Goal: Transaction & Acquisition: Purchase product/service

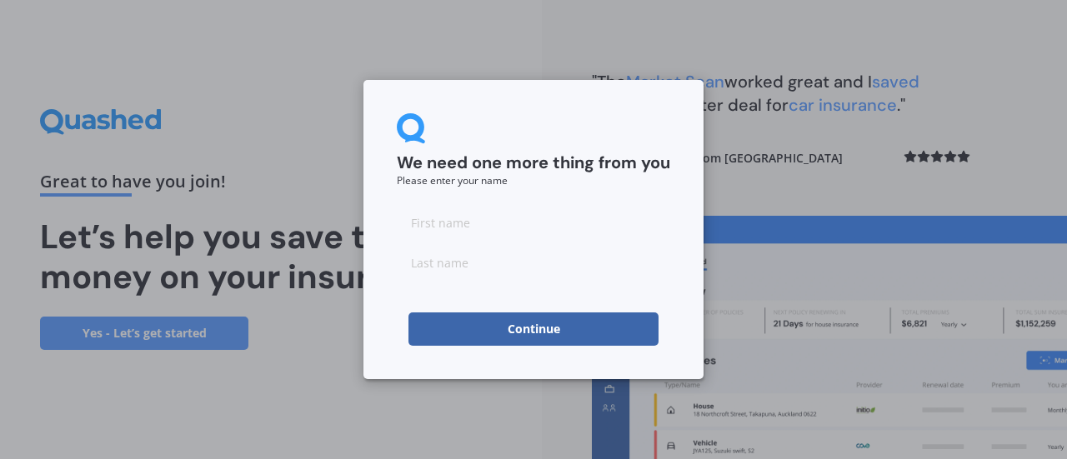
click at [498, 229] on input at bounding box center [533, 222] width 273 height 33
click at [408, 312] on button "Continue" at bounding box center [533, 328] width 250 height 33
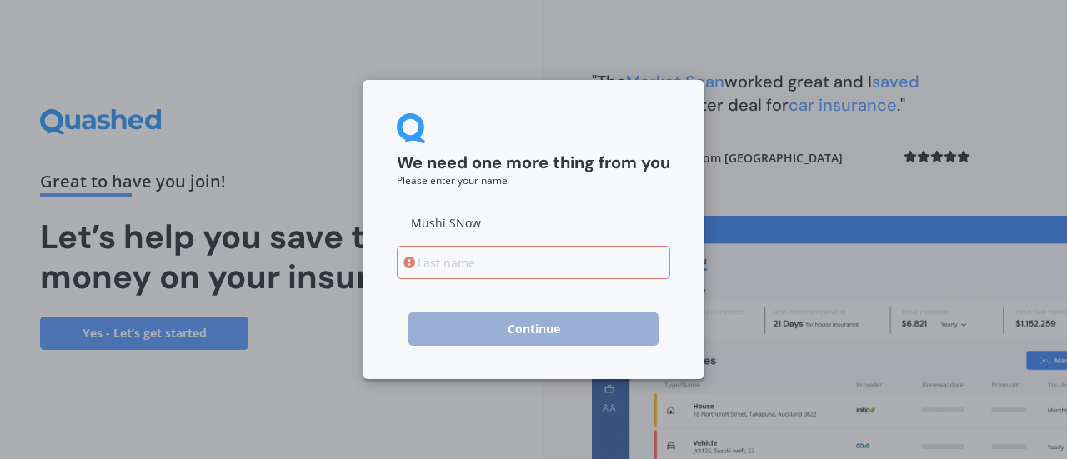
drag, startPoint x: 488, startPoint y: 229, endPoint x: 443, endPoint y: 235, distance: 45.4
click at [443, 235] on input "Mushi SNow" at bounding box center [533, 222] width 273 height 33
type input "Mushi"
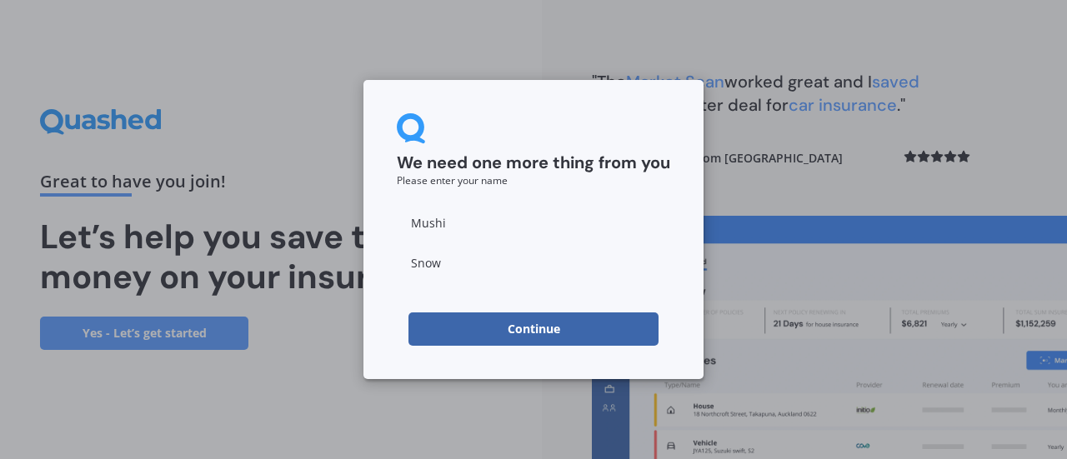
type input "Snow"
click at [496, 323] on button "Continue" at bounding box center [533, 328] width 250 height 33
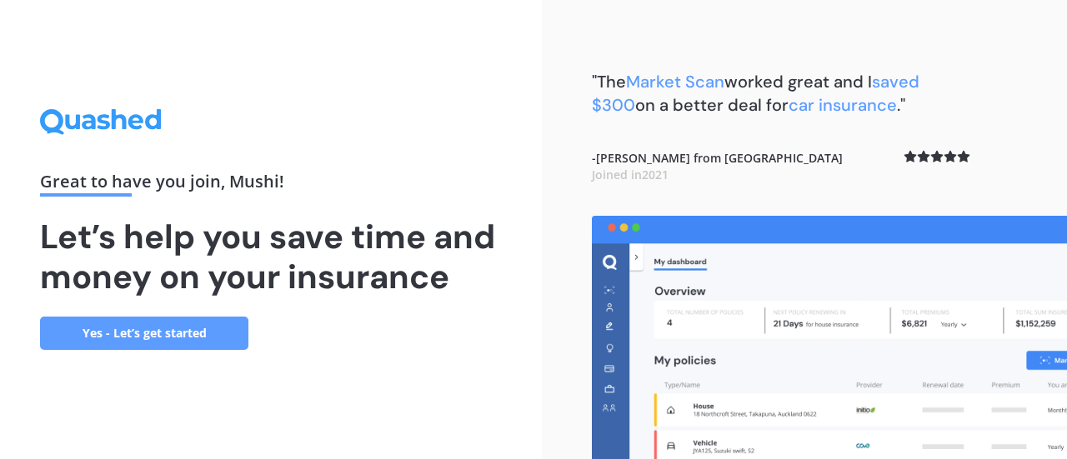
click at [192, 324] on link "Yes - Let’s get started" at bounding box center [144, 333] width 208 height 33
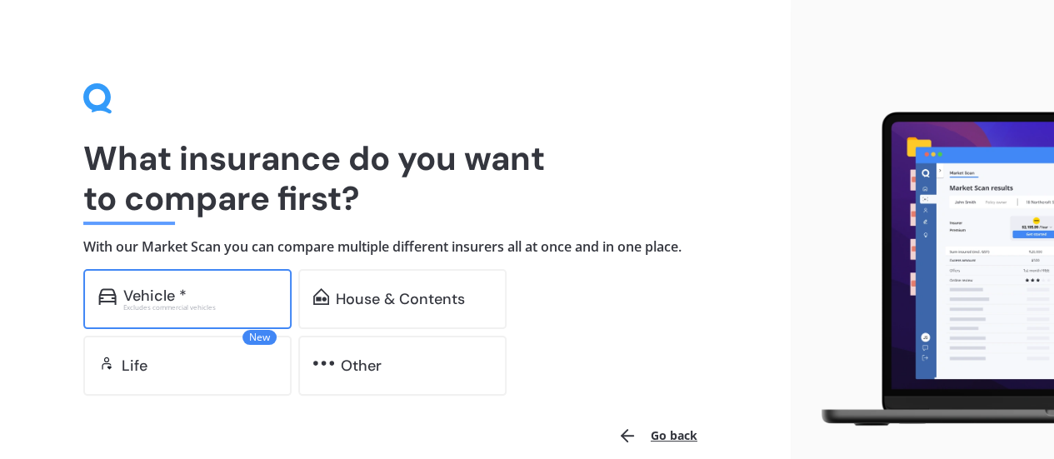
click at [155, 287] on div "Vehicle *" at bounding box center [154, 295] width 63 height 17
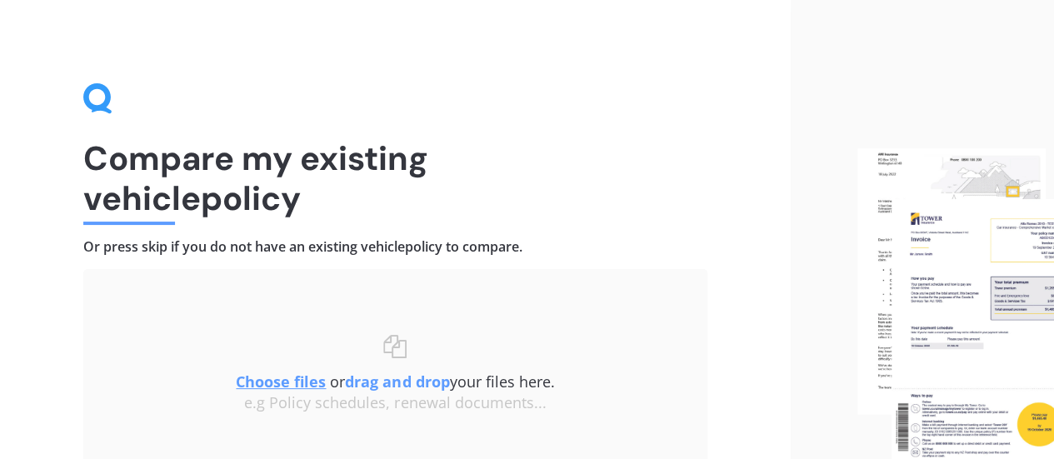
scroll to position [154, 0]
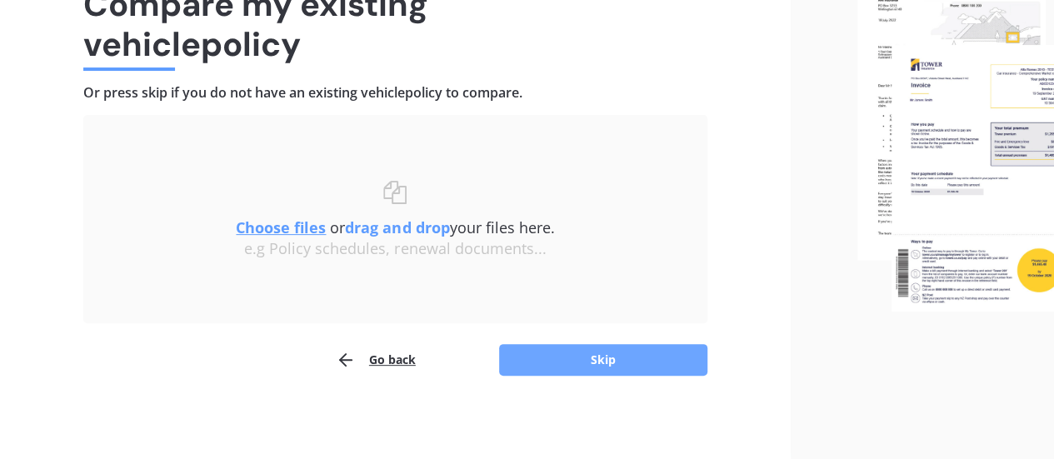
click at [552, 367] on button "Skip" at bounding box center [603, 360] width 208 height 32
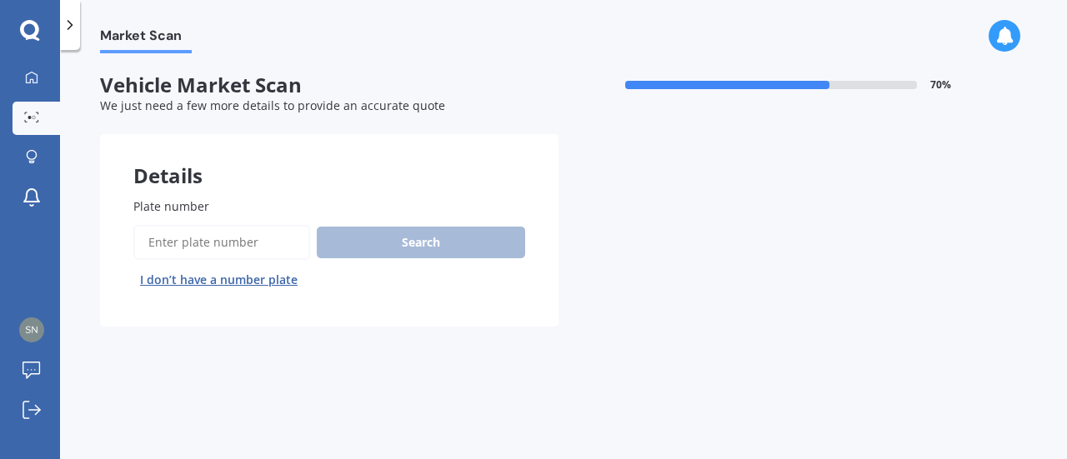
click at [226, 237] on input "Plate number" at bounding box center [221, 242] width 177 height 35
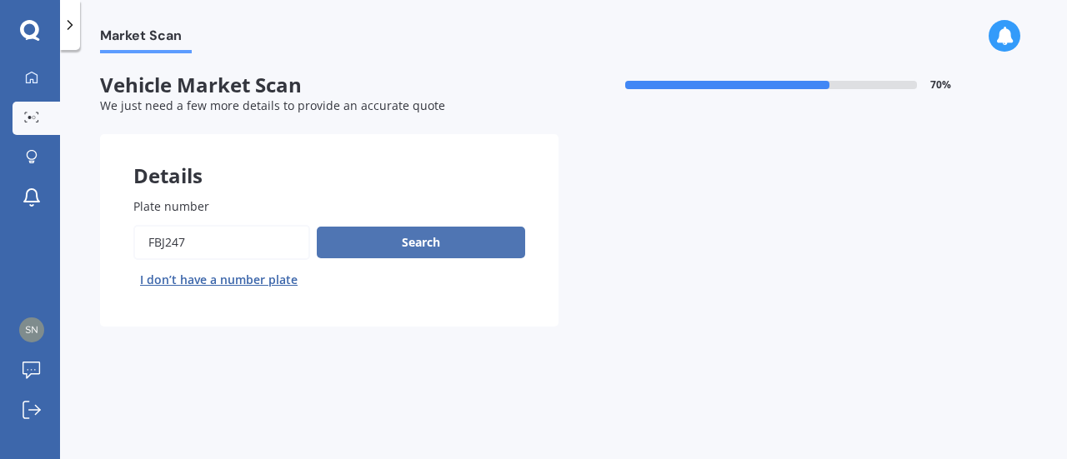
type input "FBJ247"
click at [399, 252] on button "Search" at bounding box center [421, 243] width 208 height 32
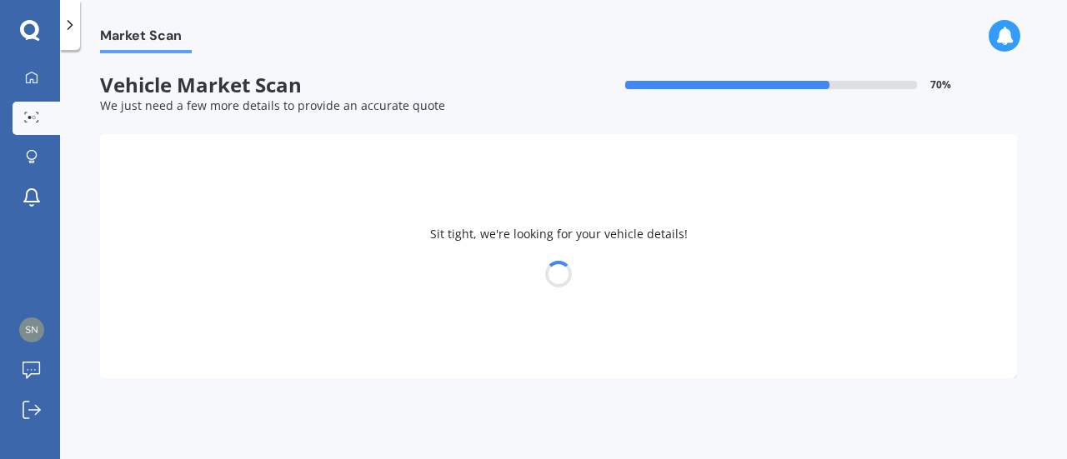
select select "VOLKSWAGEN"
select select "GOLF"
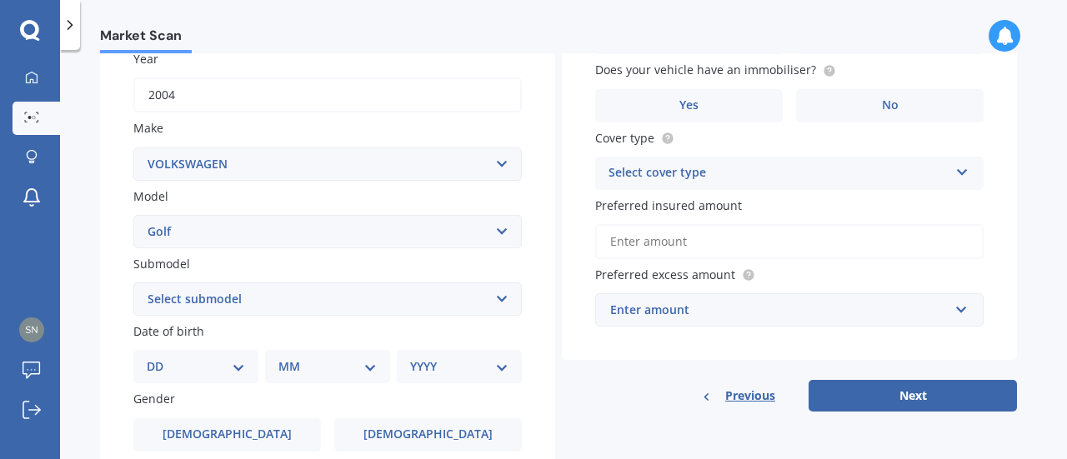
scroll to position [333, 0]
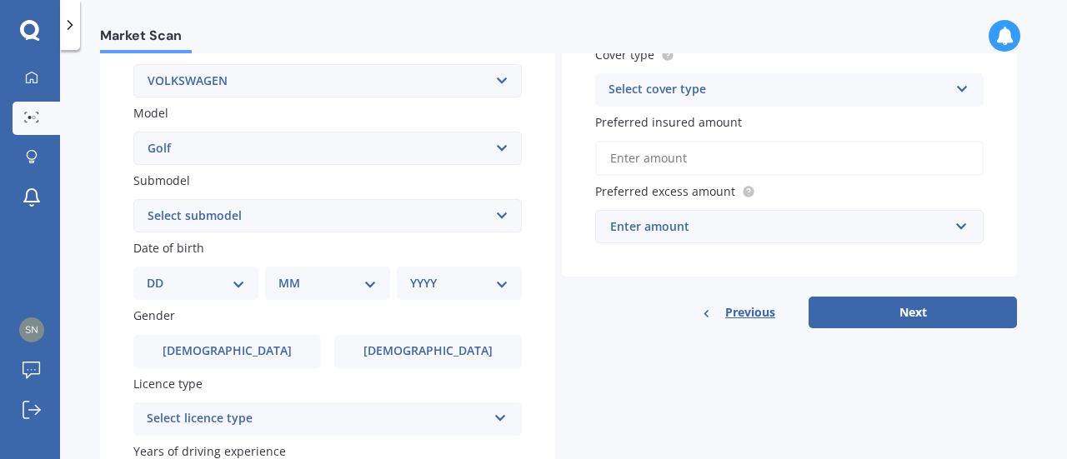
click at [228, 229] on select "Select submodel (All other) 1.4 GT TSI 1.4 TSI 1.6 1.6 FSI 1.6 TSI 1.8 1.9 TDI …" at bounding box center [327, 215] width 388 height 33
click at [207, 284] on select "DD 01 02 03 04 05 06 07 08 09 10 11 12 13 14 15 16 17 18 19 20 21 22 23 24 25 2…" at bounding box center [196, 283] width 98 height 18
select select "14"
click at [160, 276] on select "DD 01 02 03 04 05 06 07 08 09 10 11 12 13 14 15 16 17 18 19 20 21 22 23 24 25 2…" at bounding box center [196, 283] width 98 height 18
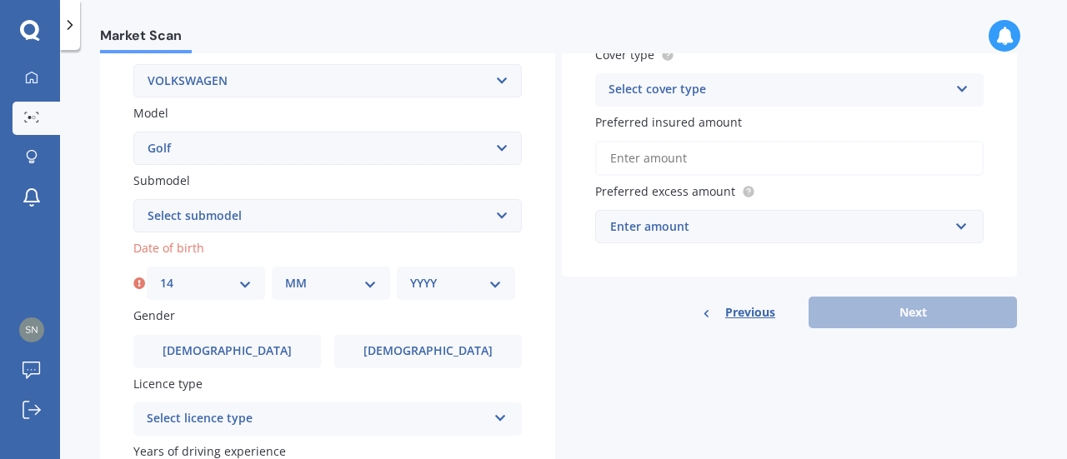
click at [299, 260] on div "Date of birth DD 01 02 03 04 05 06 07 08 09 10 11 12 13 14 15 16 17 18 19 20 21…" at bounding box center [327, 269] width 388 height 61
click at [314, 279] on select "MM 01 02 03 04 05 06 07 08 09 10 11 12" at bounding box center [331, 283] width 92 height 18
select select "10"
click at [285, 276] on select "MM 01 02 03 04 05 06 07 08 09 10 11 12" at bounding box center [331, 283] width 92 height 18
click at [463, 274] on div "YYYY 2025 2024 2023 2022 2021 2020 2019 2018 2017 2016 2015 2014 2013 2012 2011…" at bounding box center [456, 283] width 118 height 33
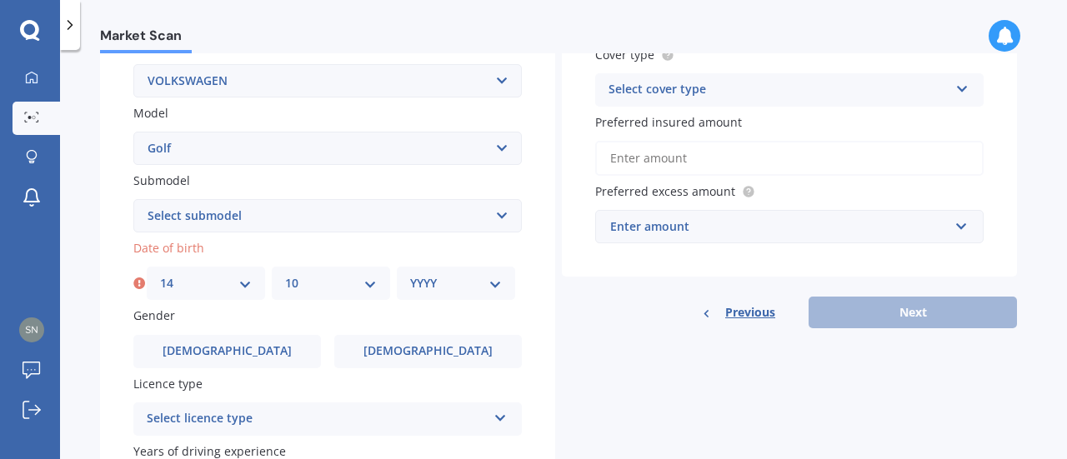
click at [463, 278] on select "YYYY 2025 2024 2023 2022 2021 2020 2019 2018 2017 2016 2015 2014 2013 2012 2011…" at bounding box center [456, 283] width 92 height 18
select select "1997"
click at [410, 276] on select "YYYY 2025 2024 2023 2022 2021 2020 2019 2018 2017 2016 2015 2014 2013 2012 2011…" at bounding box center [456, 283] width 92 height 18
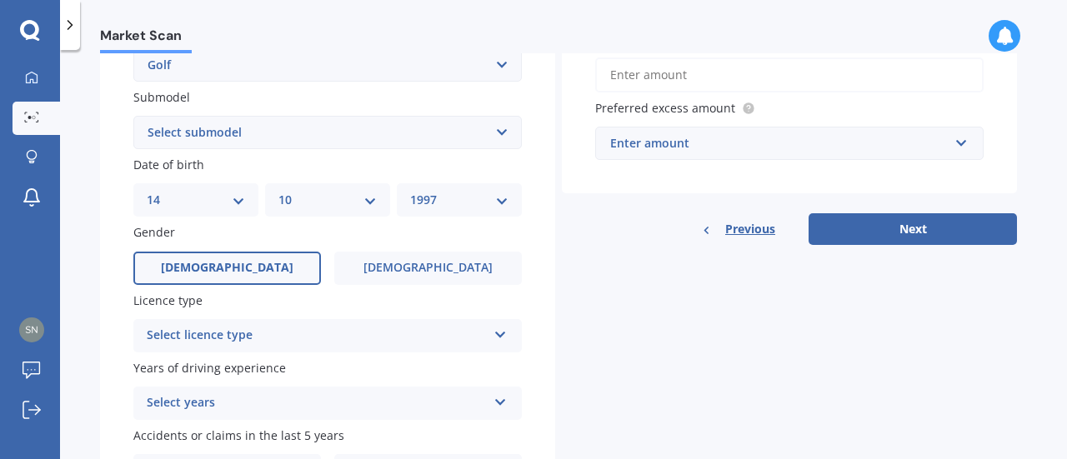
click at [282, 271] on label "[DEMOGRAPHIC_DATA]" at bounding box center [226, 268] width 187 height 33
click at [0, 0] on input "[DEMOGRAPHIC_DATA]" at bounding box center [0, 0] width 0 height 0
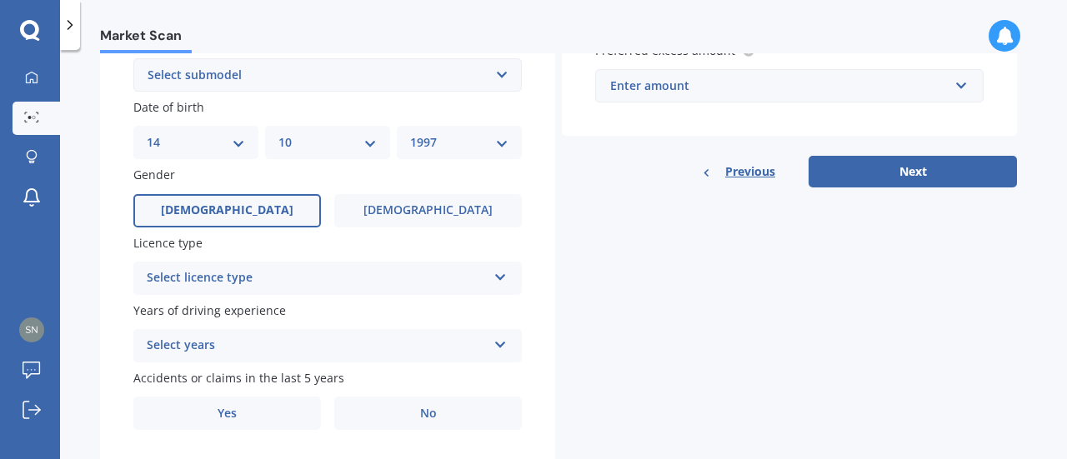
scroll to position [500, 0]
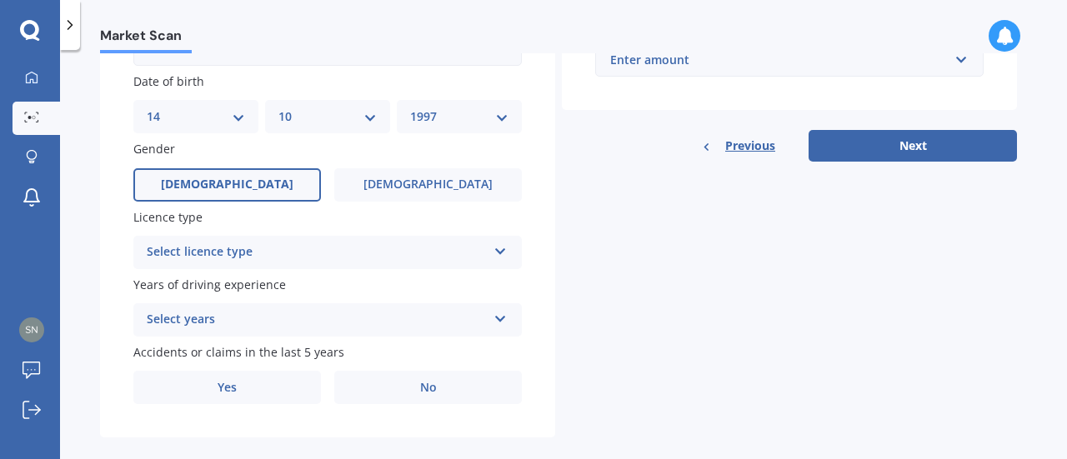
click at [282, 268] on div "Select licence type NZ Full NZ Restricted NZ Learners [GEOGRAPHIC_DATA] [GEOGRA…" at bounding box center [327, 252] width 388 height 33
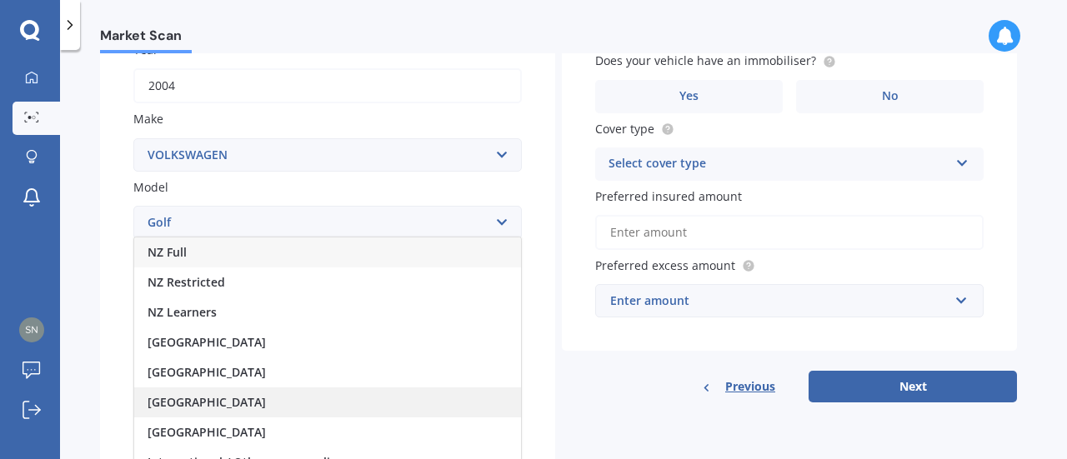
scroll to position [250, 0]
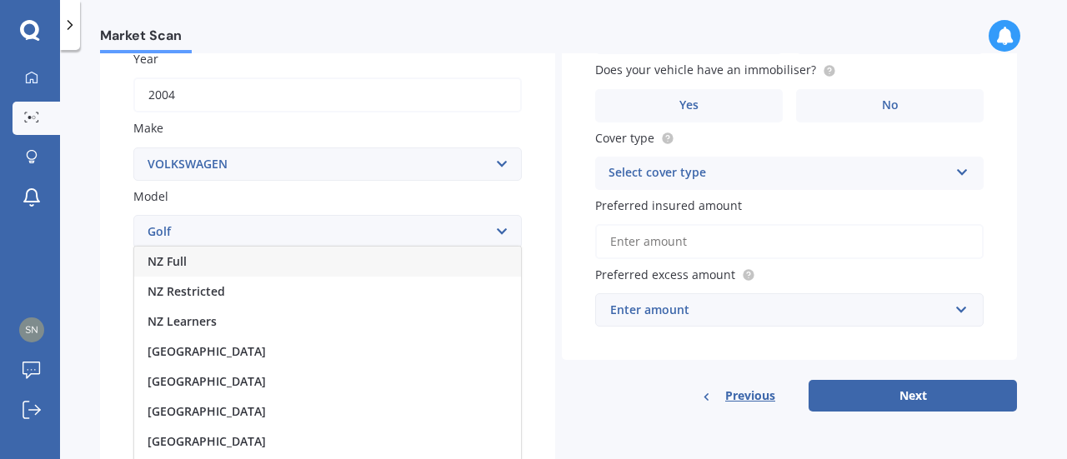
click at [243, 262] on div "NZ Full" at bounding box center [327, 262] width 387 height 30
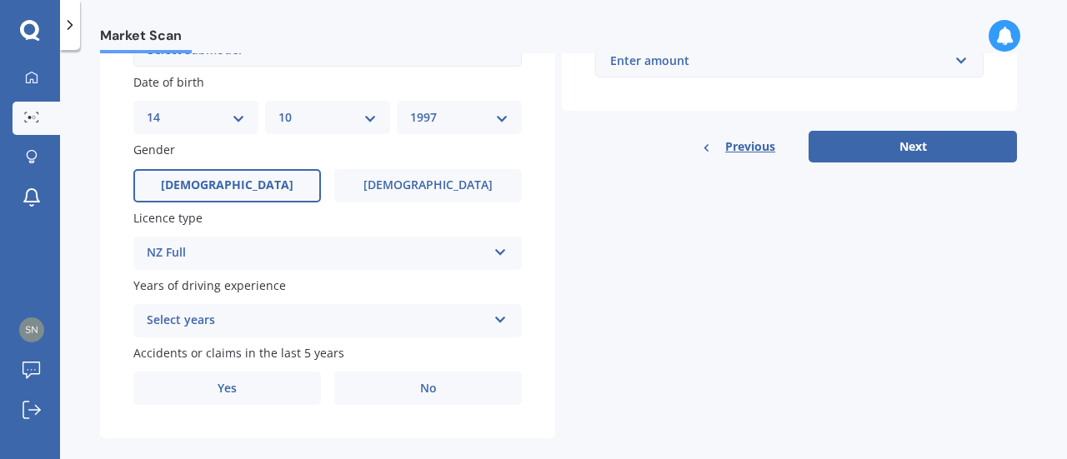
scroll to position [500, 0]
click at [281, 326] on div "Select years" at bounding box center [317, 320] width 340 height 20
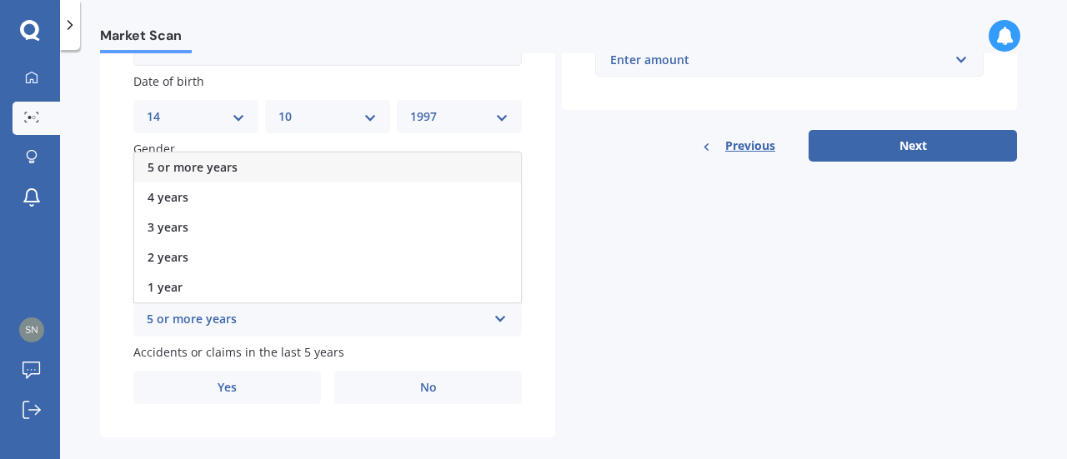
click at [217, 169] on span "5 or more years" at bounding box center [192, 167] width 90 height 16
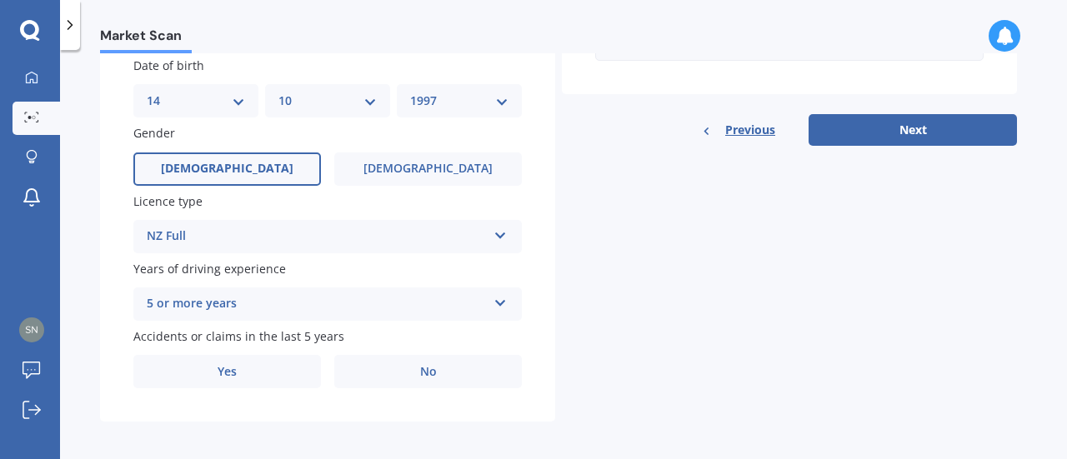
scroll to position [524, 0]
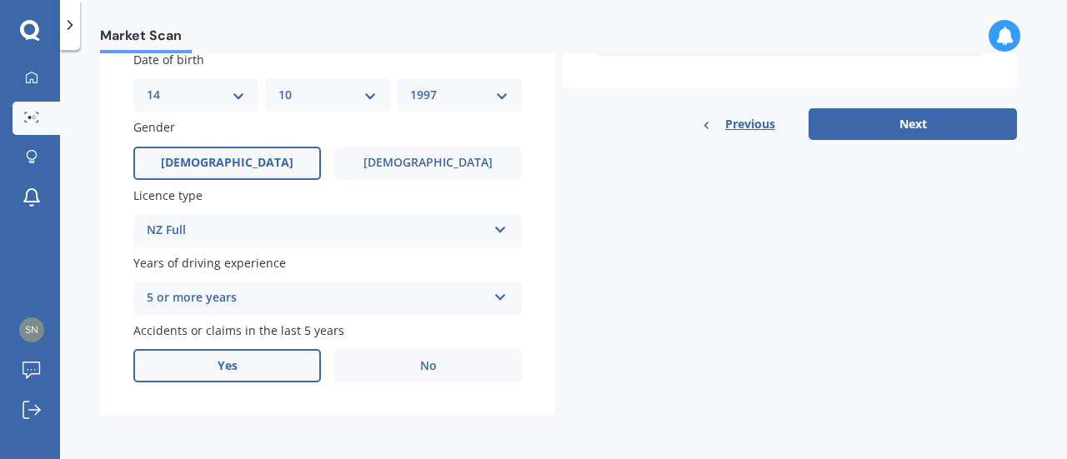
click at [272, 369] on label "Yes" at bounding box center [226, 365] width 187 height 33
click at [0, 0] on input "Yes" at bounding box center [0, 0] width 0 height 0
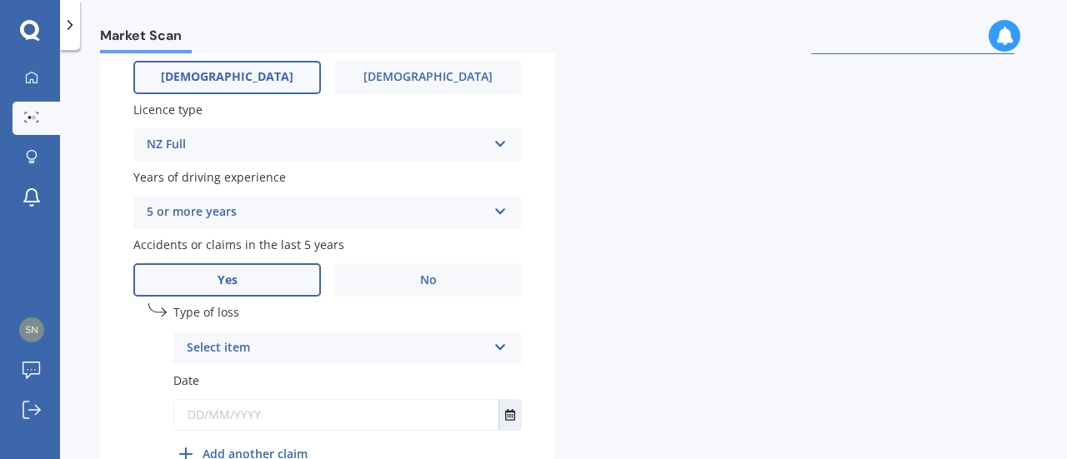
click at [288, 358] on div "Select item" at bounding box center [337, 348] width 300 height 20
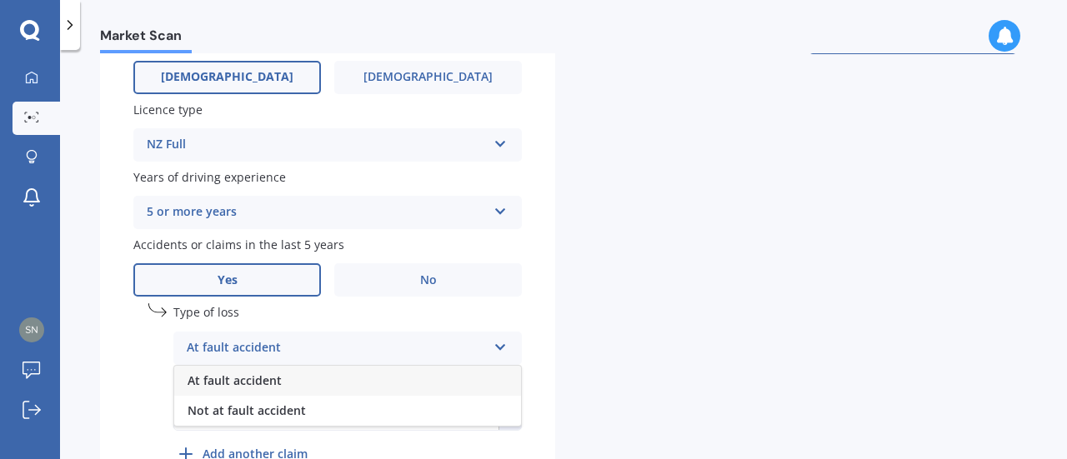
scroll to position [691, 0]
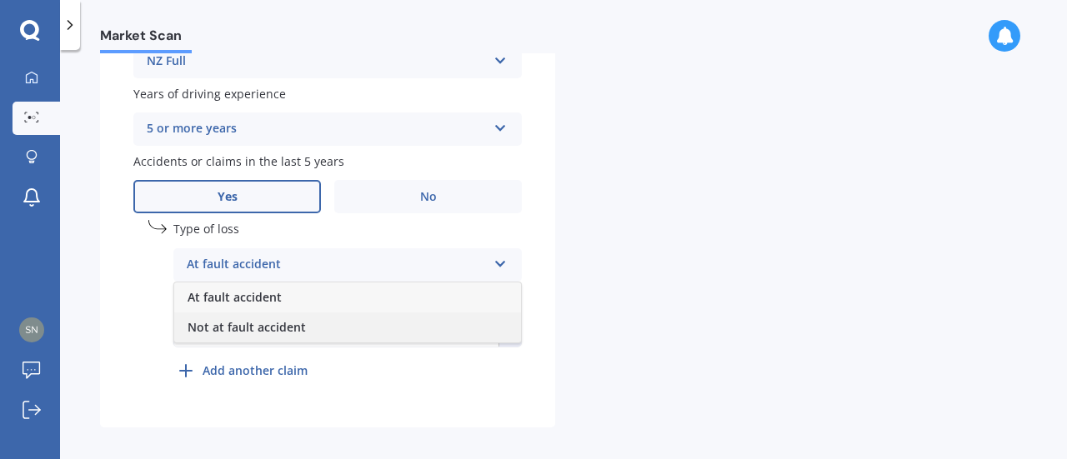
click at [280, 335] on span "Not at fault accident" at bounding box center [246, 327] width 118 height 16
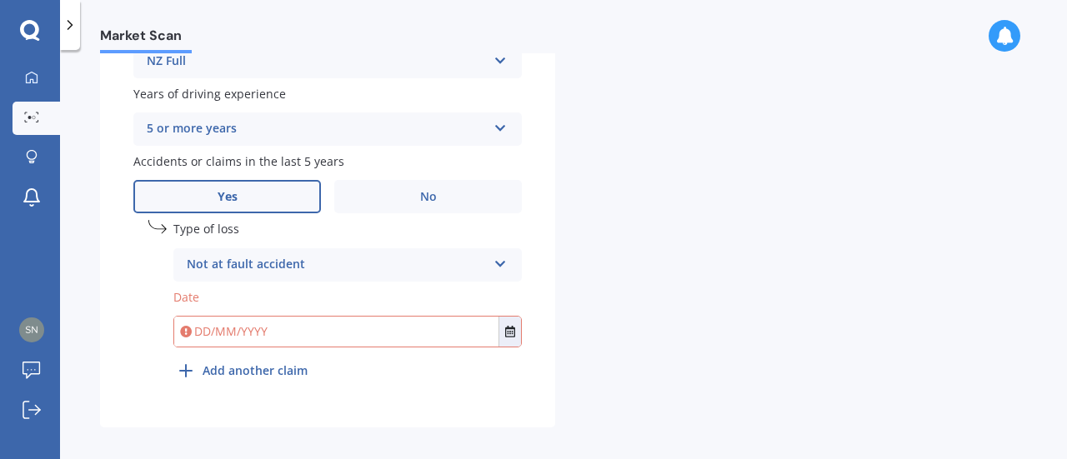
click at [302, 330] on input "text" at bounding box center [336, 332] width 324 height 30
click at [248, 263] on div "Not at fault accident" at bounding box center [337, 265] width 300 height 20
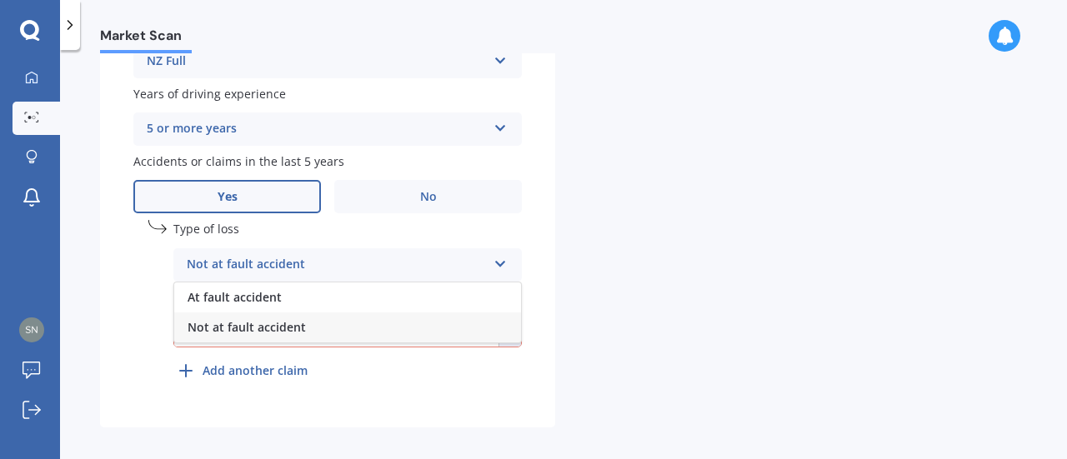
click at [248, 263] on div "Not at fault accident" at bounding box center [337, 265] width 300 height 20
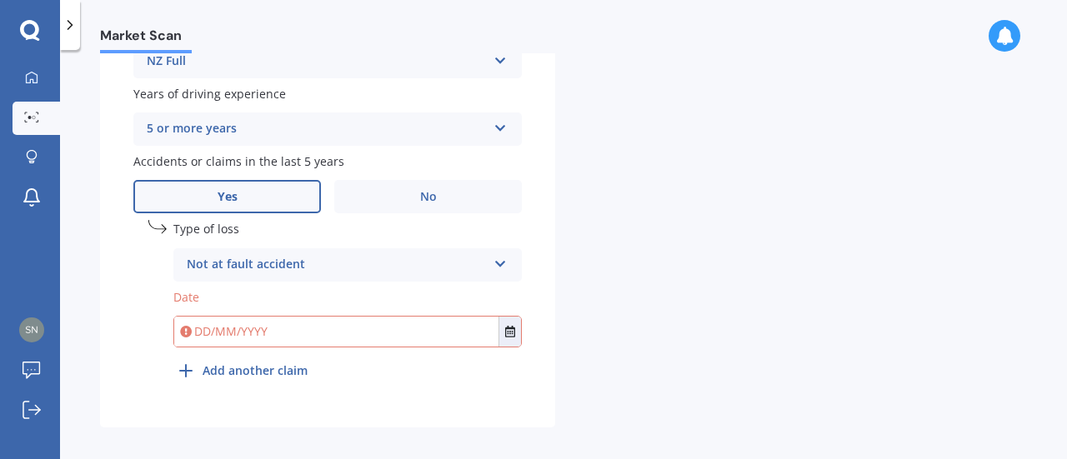
click at [248, 337] on input "text" at bounding box center [336, 332] width 324 height 30
type input "[DATE]"
click at [245, 372] on b "Add another claim" at bounding box center [254, 370] width 105 height 17
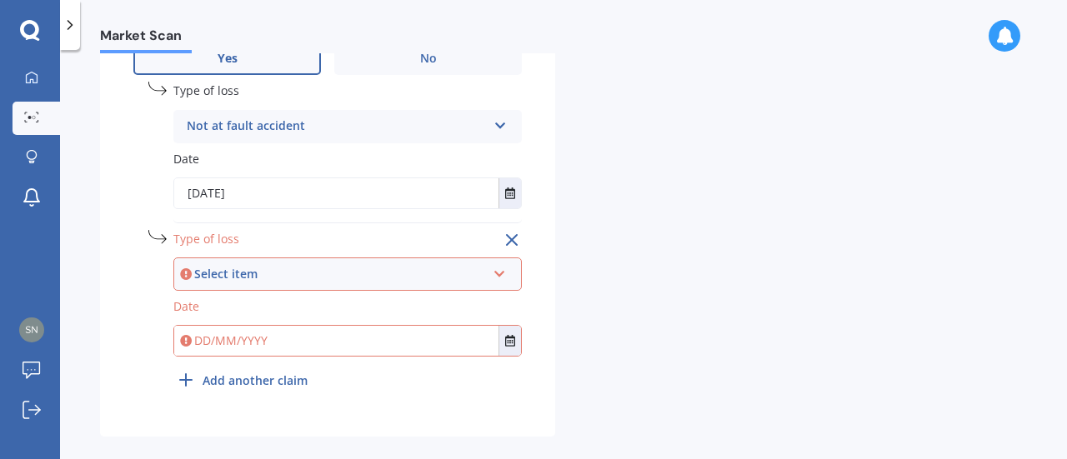
scroll to position [852, 0]
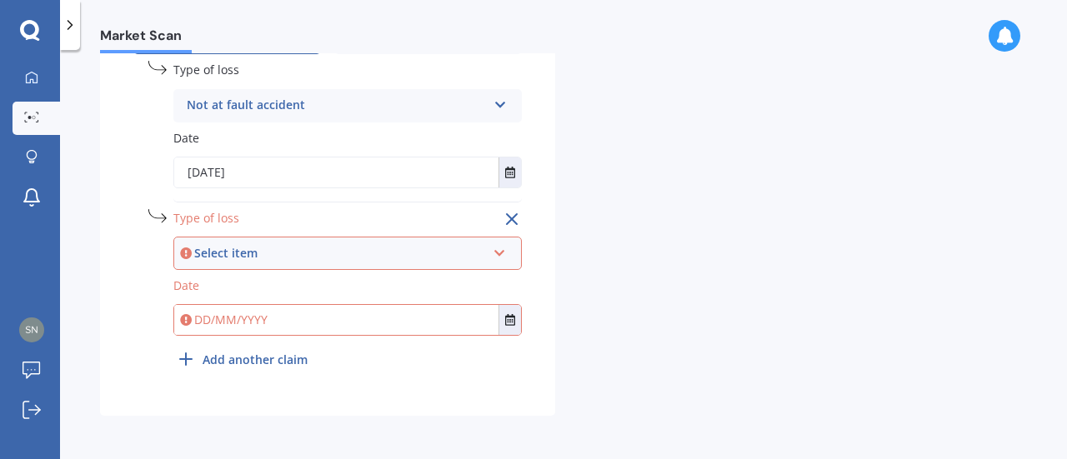
click at [287, 261] on div "Select item" at bounding box center [340, 253] width 292 height 18
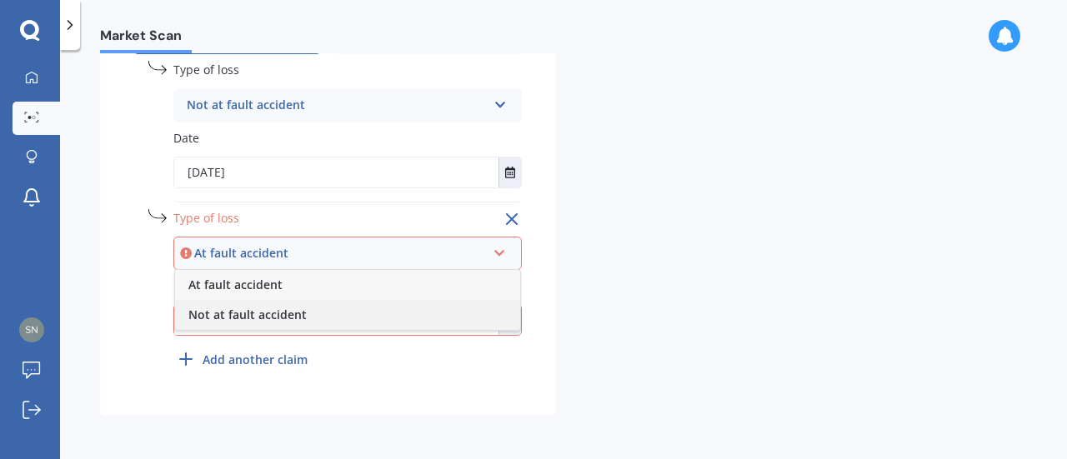
click at [275, 315] on span "Not at fault accident" at bounding box center [247, 315] width 118 height 16
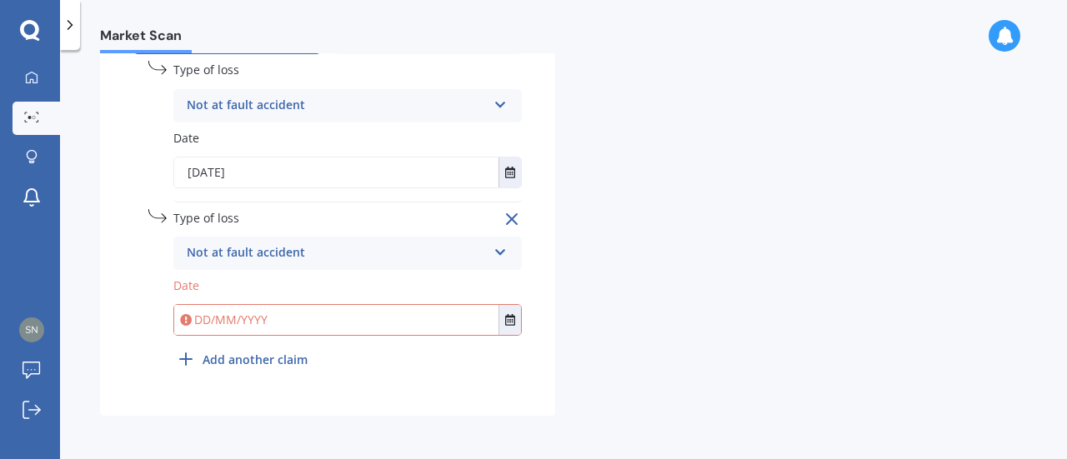
click at [189, 318] on icon at bounding box center [186, 320] width 12 height 17
click at [202, 319] on input "text" at bounding box center [336, 320] width 324 height 30
type input "[DATE]"
click at [232, 359] on b "Add another claim" at bounding box center [254, 359] width 105 height 17
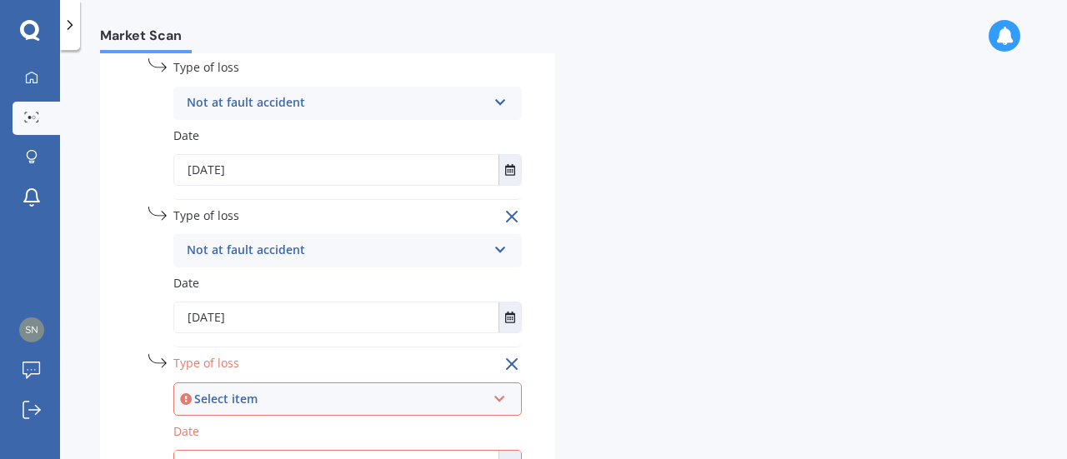
scroll to position [936, 0]
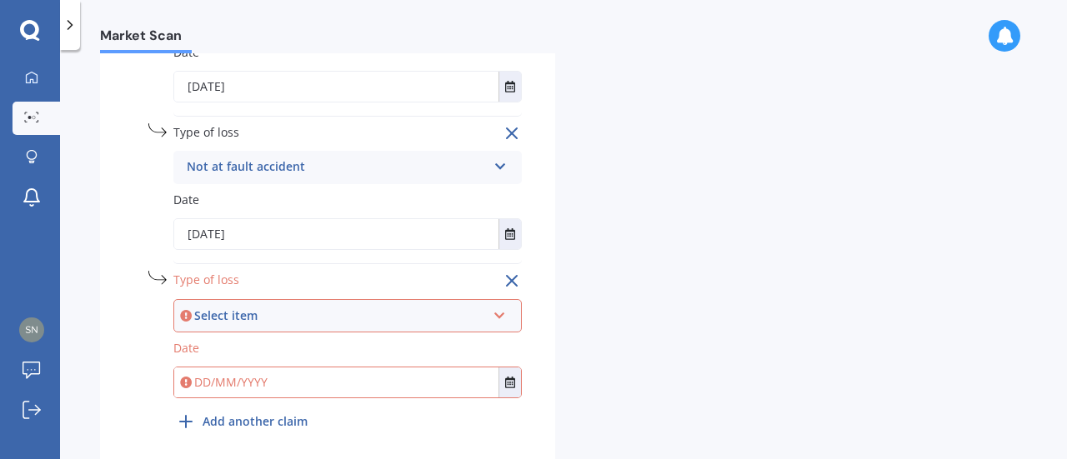
click at [282, 307] on div "Select item At fault accident Not at fault accident" at bounding box center [347, 315] width 348 height 33
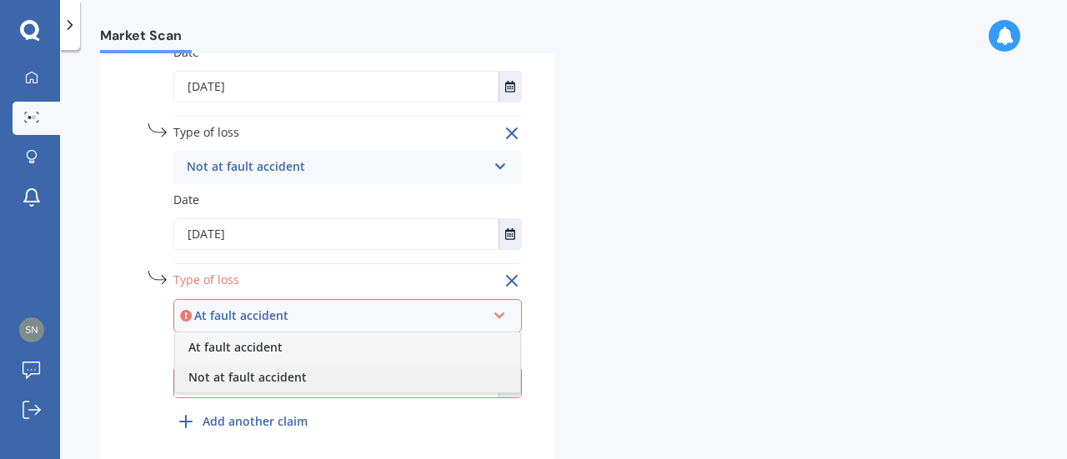
click at [260, 382] on span "Not at fault accident" at bounding box center [247, 377] width 118 height 16
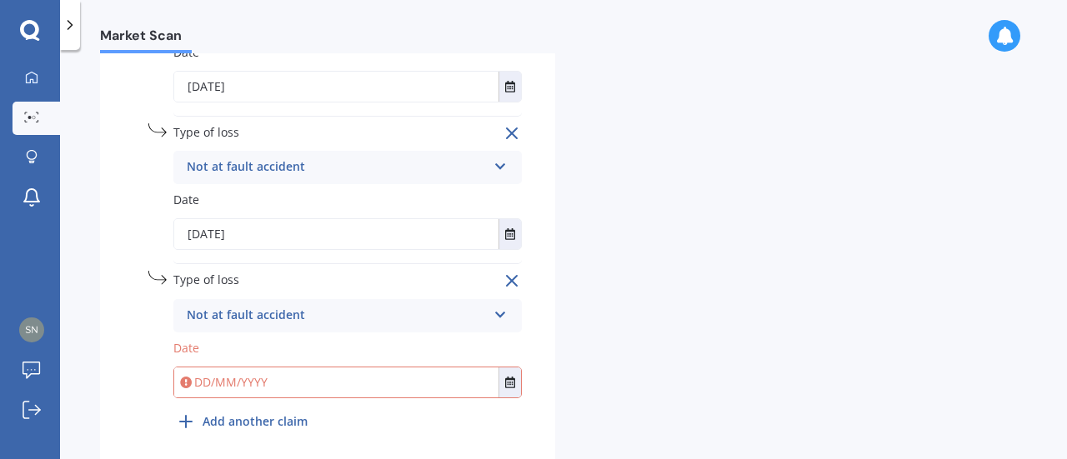
click at [255, 386] on input "text" at bounding box center [336, 382] width 324 height 30
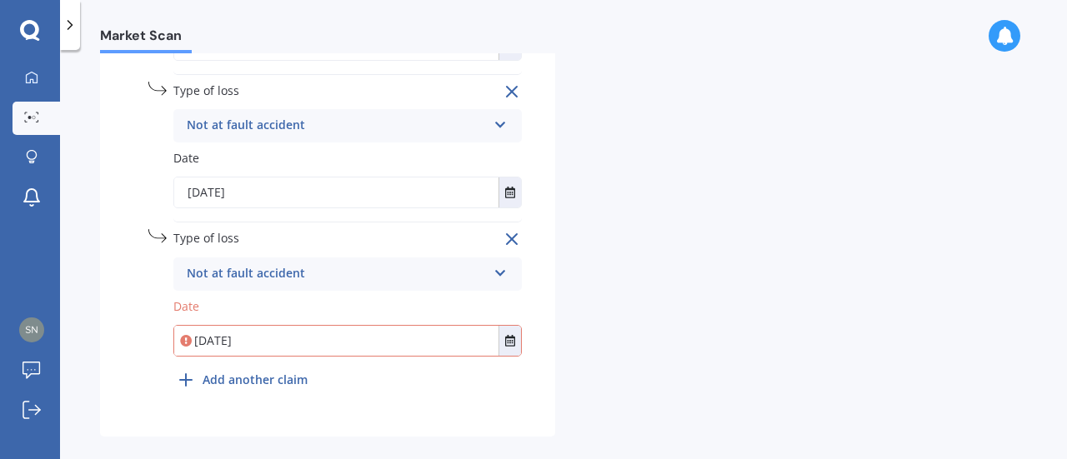
scroll to position [1000, 0]
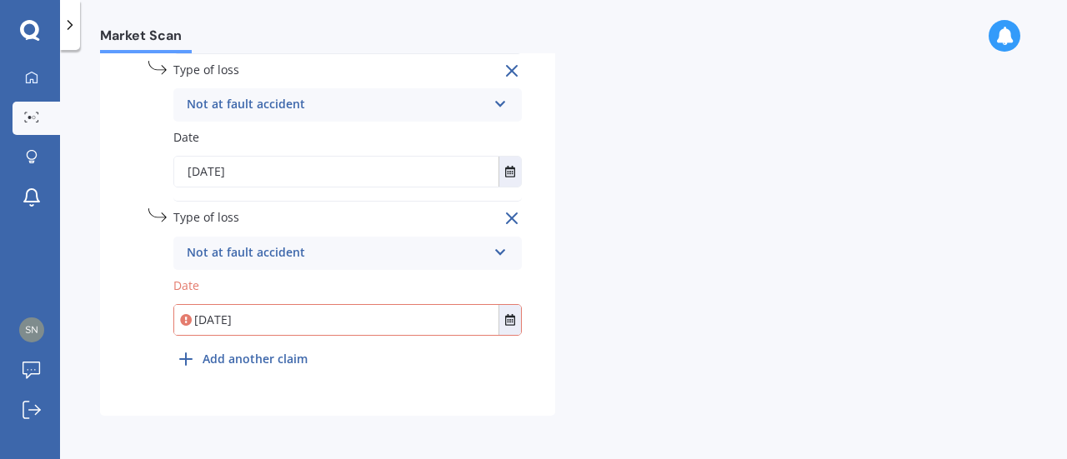
type input "[DATE]"
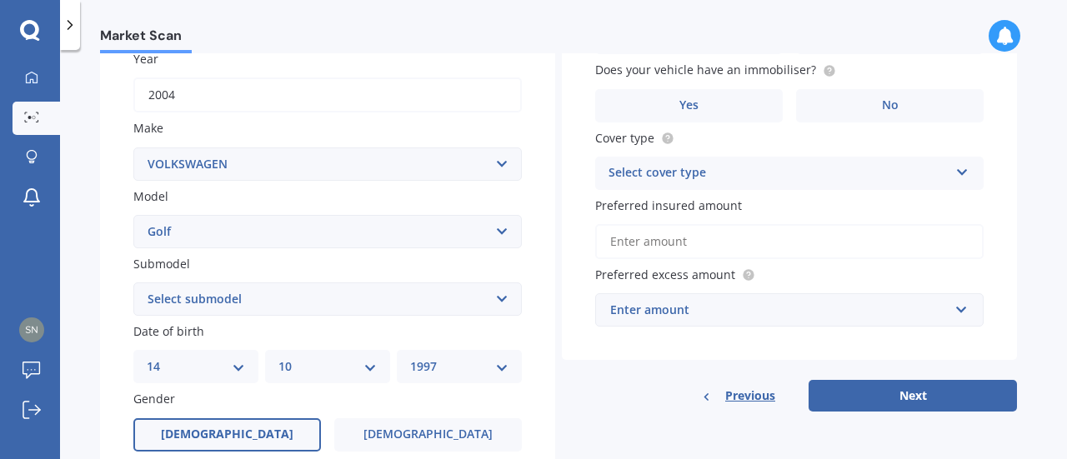
scroll to position [0, 0]
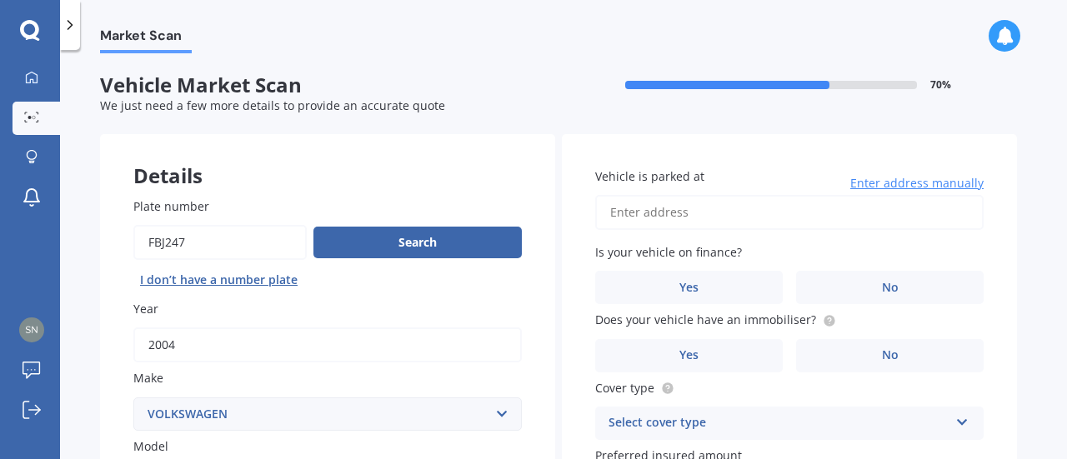
click at [665, 219] on input "Vehicle is parked at" at bounding box center [789, 212] width 388 height 35
type input "[STREET_ADDRESS]"
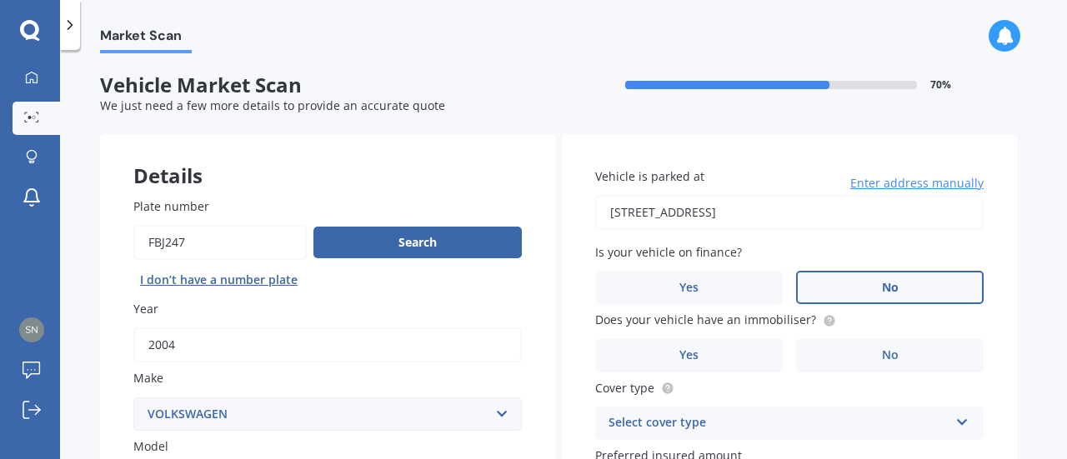
click at [882, 292] on span "No" at bounding box center [890, 288] width 17 height 14
click at [0, 0] on input "No" at bounding box center [0, 0] width 0 height 0
click at [718, 344] on label "Yes" at bounding box center [688, 355] width 187 height 33
click at [0, 0] on input "Yes" at bounding box center [0, 0] width 0 height 0
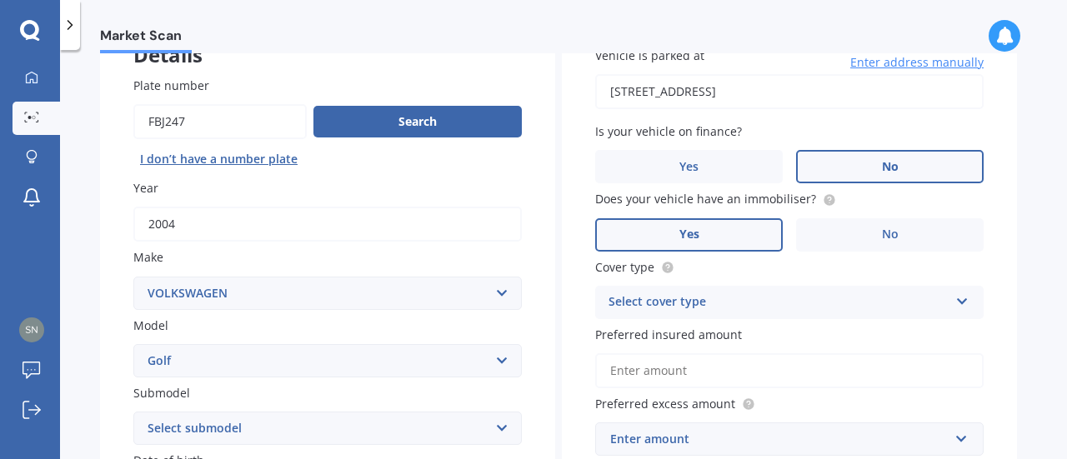
scroll to position [250, 0]
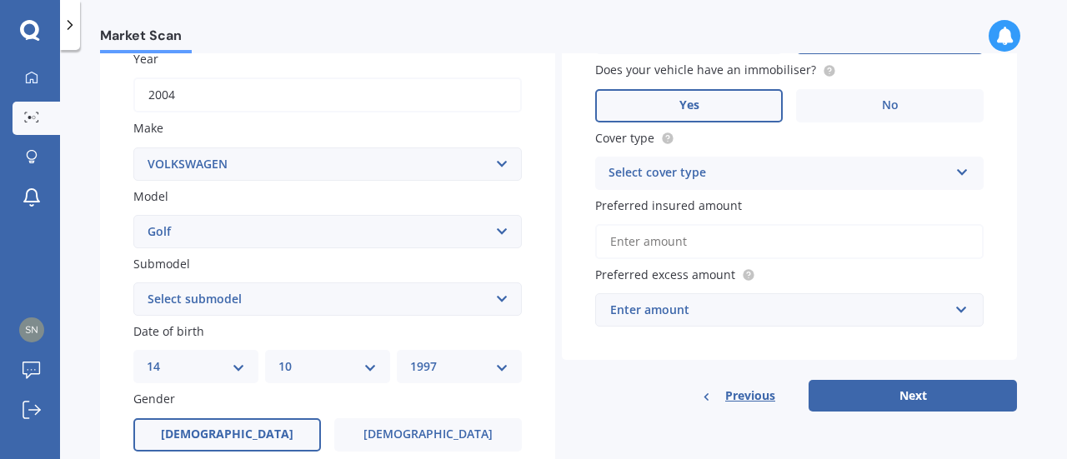
click at [697, 180] on div "Select cover type" at bounding box center [778, 173] width 340 height 20
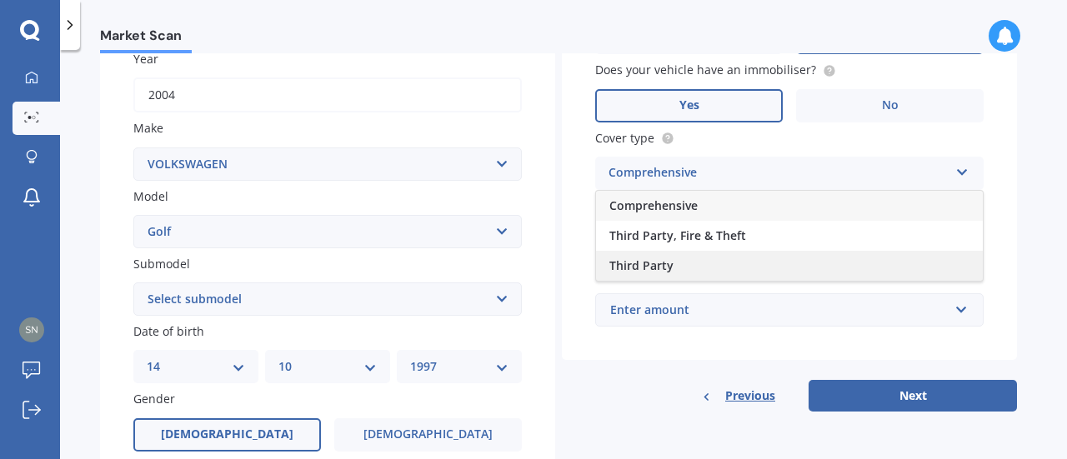
click at [720, 261] on div "Third Party" at bounding box center [789, 266] width 387 height 30
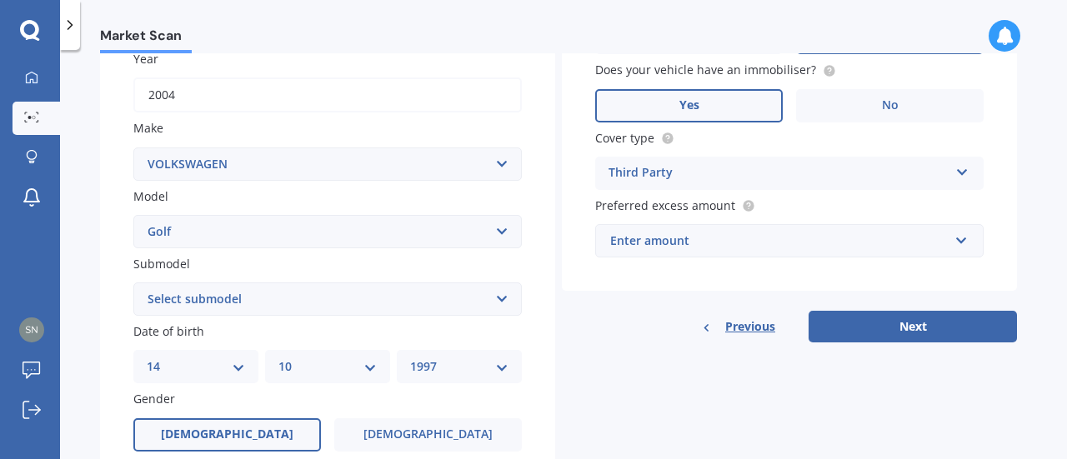
click at [700, 241] on div "Enter amount" at bounding box center [779, 241] width 338 height 18
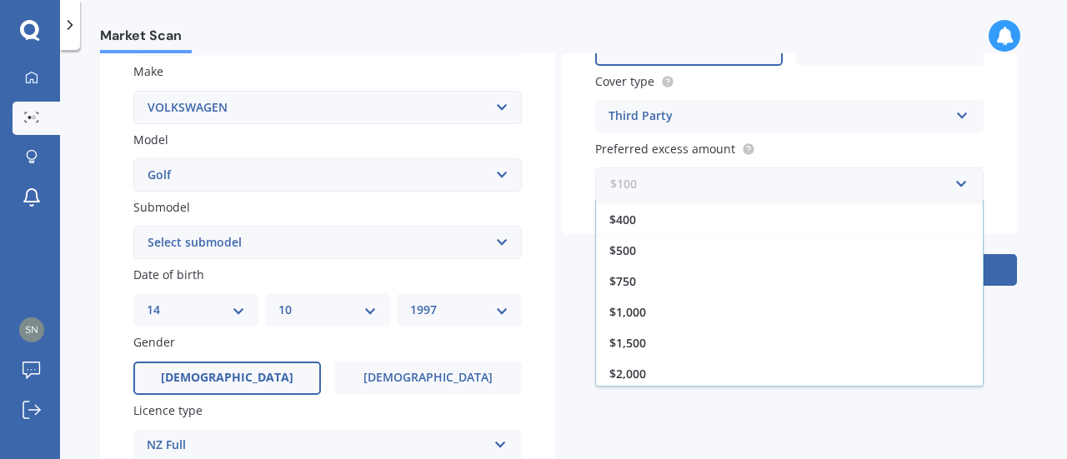
scroll to position [333, 0]
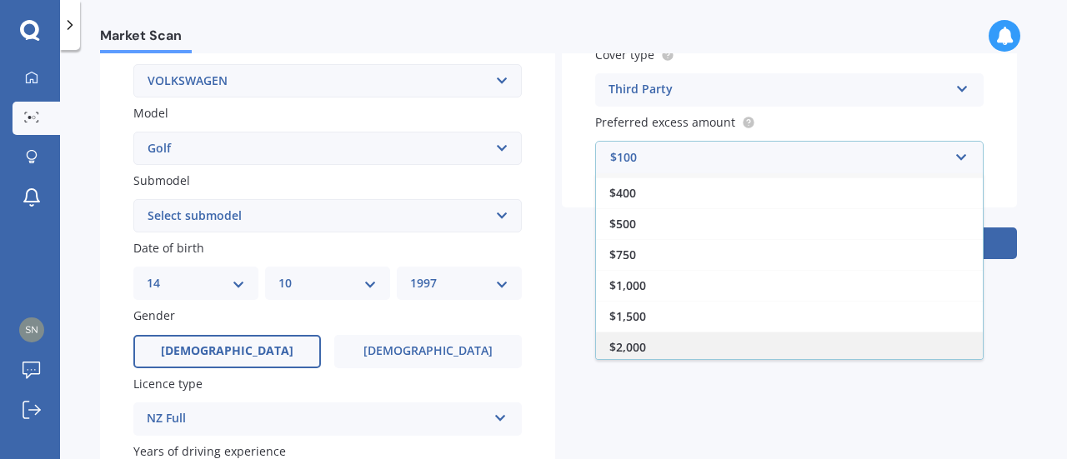
click at [653, 336] on div "$2,000" at bounding box center [789, 347] width 387 height 31
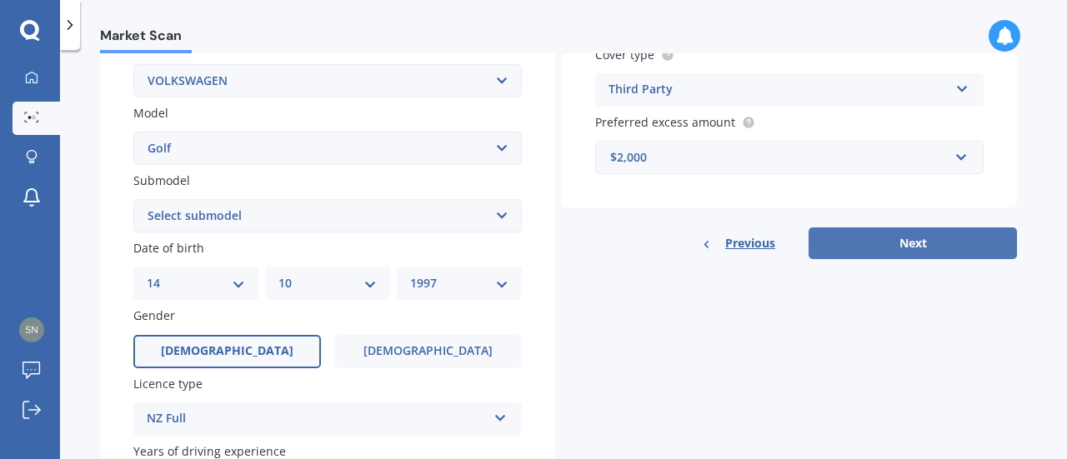
click at [889, 248] on button "Next" at bounding box center [912, 243] width 208 height 32
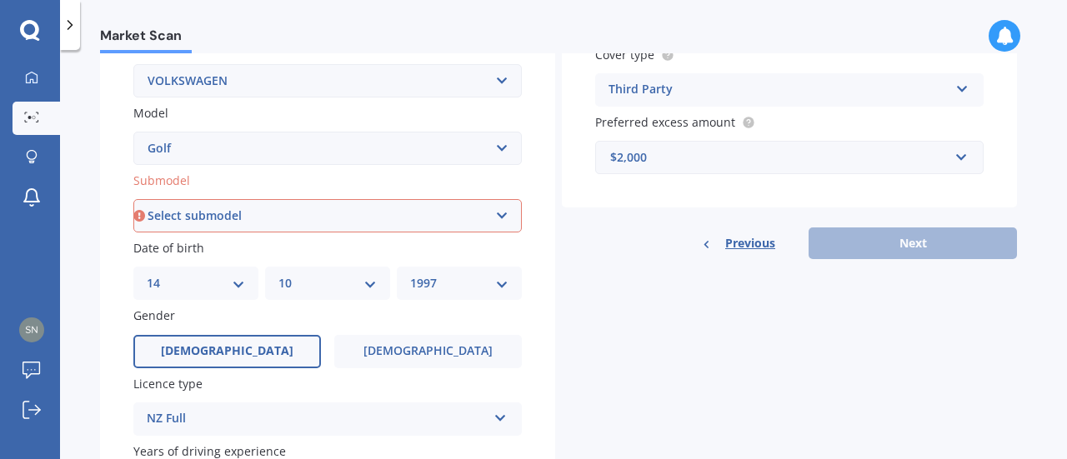
click at [352, 218] on select "Select submodel (All other) 1.4 GT TSI 1.4 TSI 1.6 1.6 FSI 1.6 TSI 1.8 1.9 TDI …" at bounding box center [327, 215] width 388 height 33
click at [465, 214] on select "Select submodel (All other) 1.4 GT TSI 1.4 TSI 1.6 1.6 FSI 1.6 TSI 1.8 1.9 TDI …" at bounding box center [327, 215] width 388 height 33
click at [357, 204] on select "Select submodel (All other) 1.4 GT TSI 1.4 TSI 1.6 1.6 FSI 1.6 TSI 1.8 1.9 TDI …" at bounding box center [327, 215] width 388 height 33
select select "1.6"
click at [133, 200] on select "Select submodel (All other) 1.4 GT TSI 1.4 TSI 1.6 1.6 FSI 1.6 TSI 1.8 1.9 TDI …" at bounding box center [327, 215] width 388 height 33
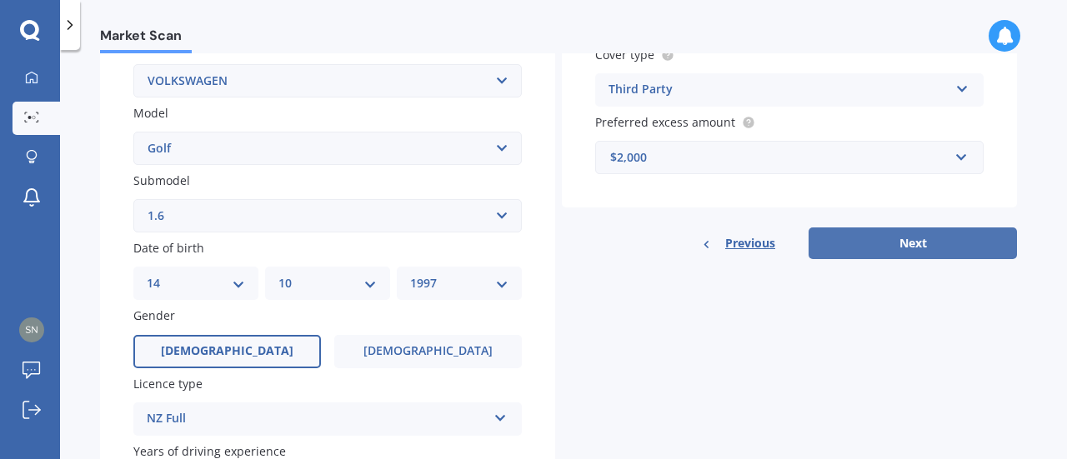
click at [871, 242] on button "Next" at bounding box center [912, 243] width 208 height 32
select select "14"
select select "10"
select select "1997"
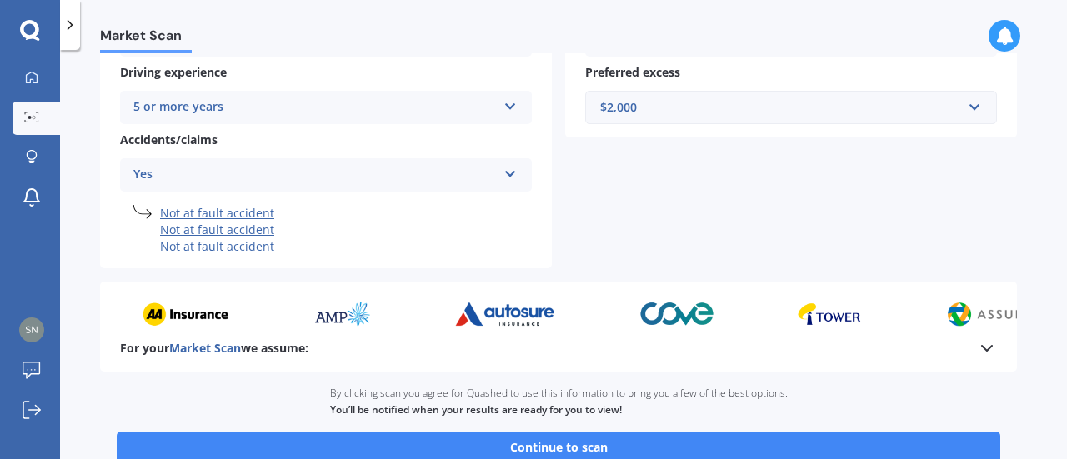
scroll to position [463, 0]
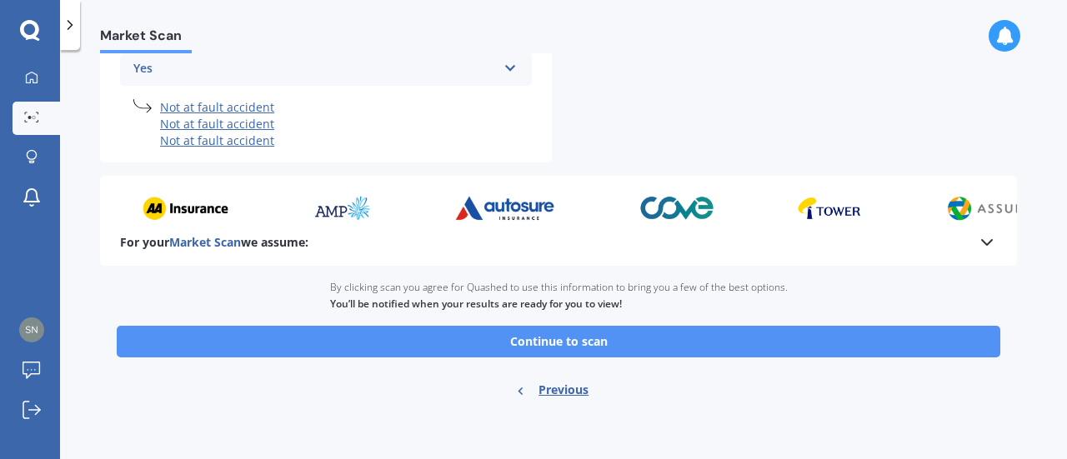
click at [583, 351] on button "Continue to scan" at bounding box center [558, 342] width 883 height 32
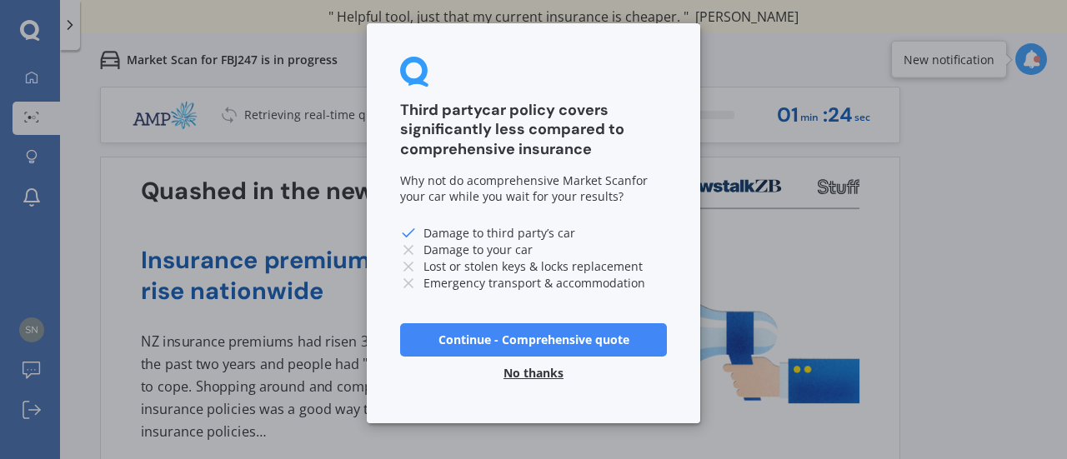
click at [532, 370] on button "No thanks" at bounding box center [533, 373] width 80 height 33
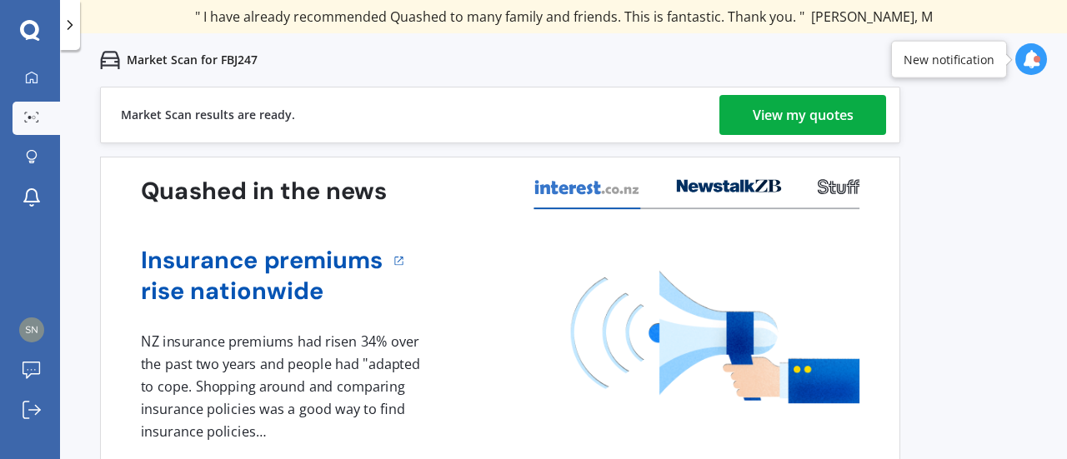
click at [778, 109] on div "View my quotes" at bounding box center [802, 115] width 101 height 40
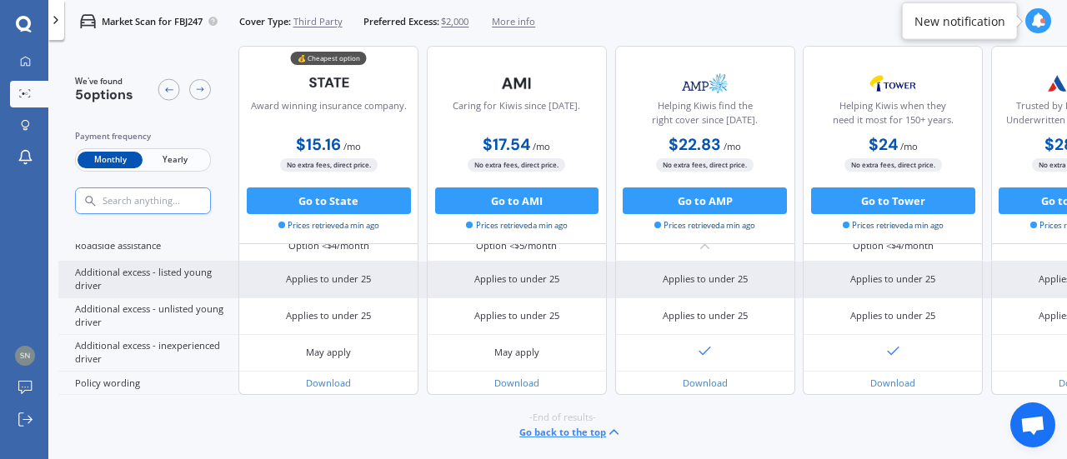
scroll to position [312, 0]
